Goal: Navigation & Orientation: Find specific page/section

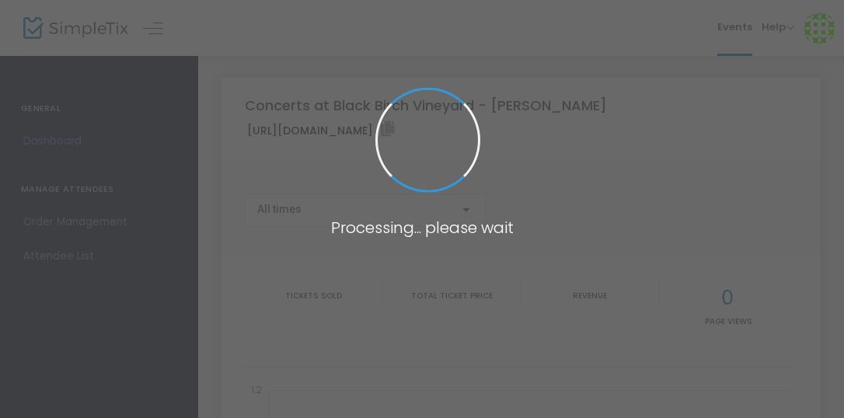
type input "[URL][DOMAIN_NAME]"
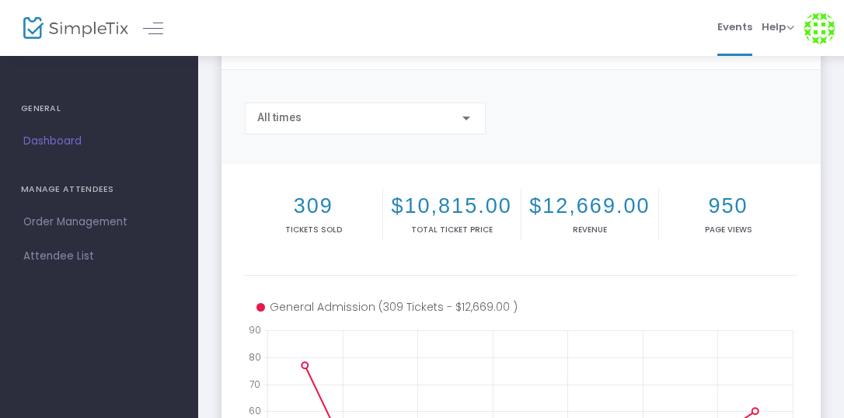
scroll to position [224, 0]
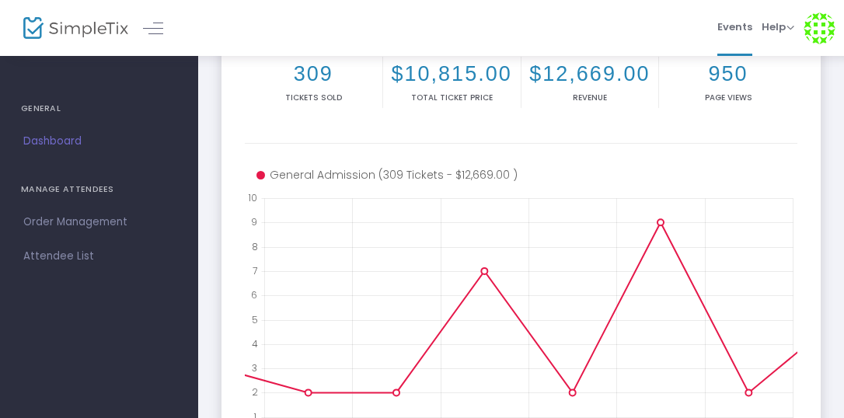
click at [77, 34] on img at bounding box center [75, 28] width 105 height 23
